Goal: Information Seeking & Learning: Learn about a topic

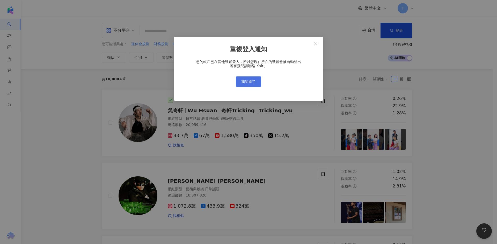
click at [251, 82] on span "我知道了" at bounding box center [248, 82] width 14 height 4
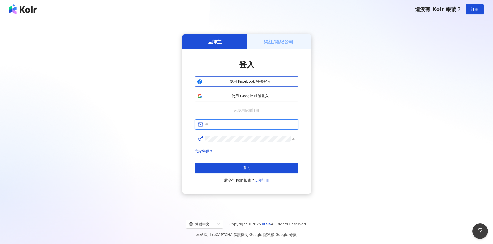
type input "**********"
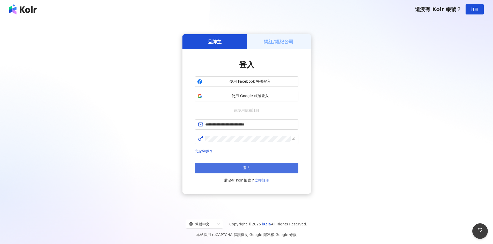
click at [256, 166] on button "登入" at bounding box center [246, 168] width 103 height 10
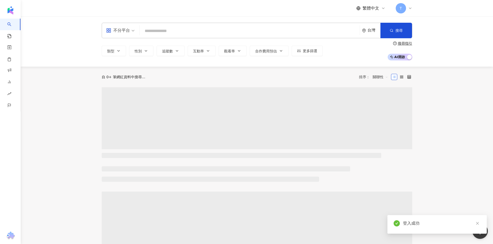
click at [185, 32] on input "search" at bounding box center [250, 31] width 216 height 10
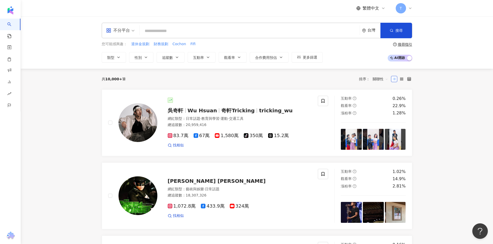
click at [219, 32] on input "search" at bounding box center [250, 31] width 216 height 10
paste input "***"
type input "***"
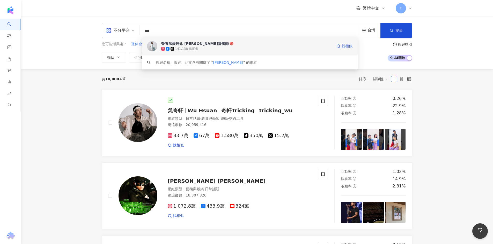
click at [216, 47] on div "141,138 追蹤者" at bounding box center [246, 48] width 171 height 5
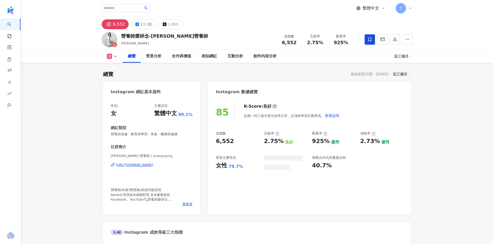
scroll to position [20, 0]
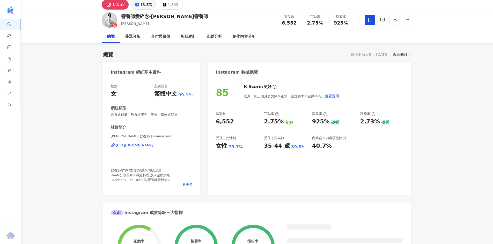
click at [143, 10] on button "13.3萬" at bounding box center [143, 5] width 25 height 10
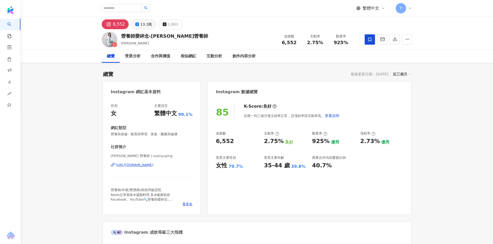
click at [141, 21] on div "13.3萬" at bounding box center [146, 24] width 12 height 7
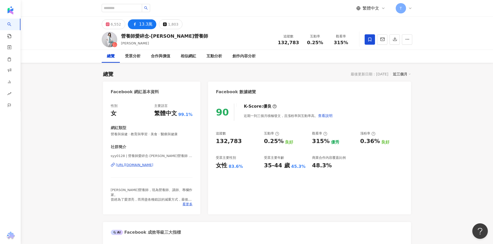
click at [210, 141] on div "90 K-Score : 優良 近期一到三個月積極發文，且漲粉率與互動率高。 查看說明 追蹤數 132,783 互動率 0.25% 良好 觀看率 315% 優…" at bounding box center [309, 157] width 203 height 116
click at [113, 23] on div "6,552" at bounding box center [116, 24] width 10 height 7
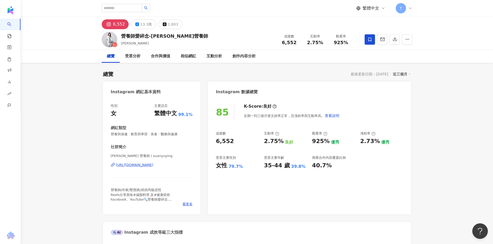
click at [213, 142] on div "85 K-Score : 良好 近期一到三個月發文頻率正常，且漲粉率與互動率高。 查看說明 追蹤數 6,552 互動率 2.75% 良好 觀看率 925% 優…" at bounding box center [309, 157] width 203 height 116
copy div "6,552"
click at [170, 22] on div "1,803" at bounding box center [173, 24] width 10 height 7
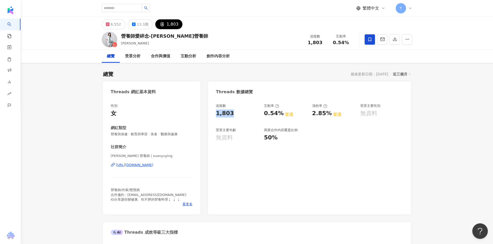
drag, startPoint x: 236, startPoint y: 114, endPoint x: 212, endPoint y: 115, distance: 24.1
click at [212, 115] on div "追蹤數 1,803 互動率 0.54% 普通 漲粉率 2.85% 普通 受眾主要性別 無資料 受眾主要年齡 無資料 商業合作內容覆蓋比例 50%" at bounding box center [309, 157] width 203 height 116
copy div "1,803"
click at [238, 109] on div "追蹤數 1,803" at bounding box center [237, 111] width 43 height 14
drag, startPoint x: 231, startPoint y: 113, endPoint x: 215, endPoint y: 114, distance: 16.3
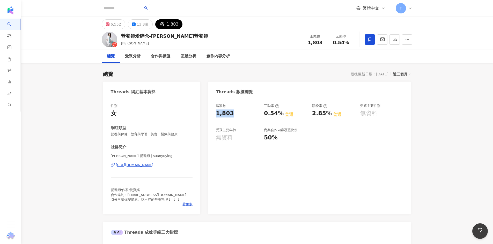
click at [215, 114] on div "追蹤數 1,803 互動率 0.54% 普通 漲粉率 2.85% 普通 受眾主要性別 無資料 受眾主要年齡 無資料 商業合作內容覆蓋比例 50%" at bounding box center [309, 157] width 203 height 116
copy div "1,803"
